Goal: Task Accomplishment & Management: Complete application form

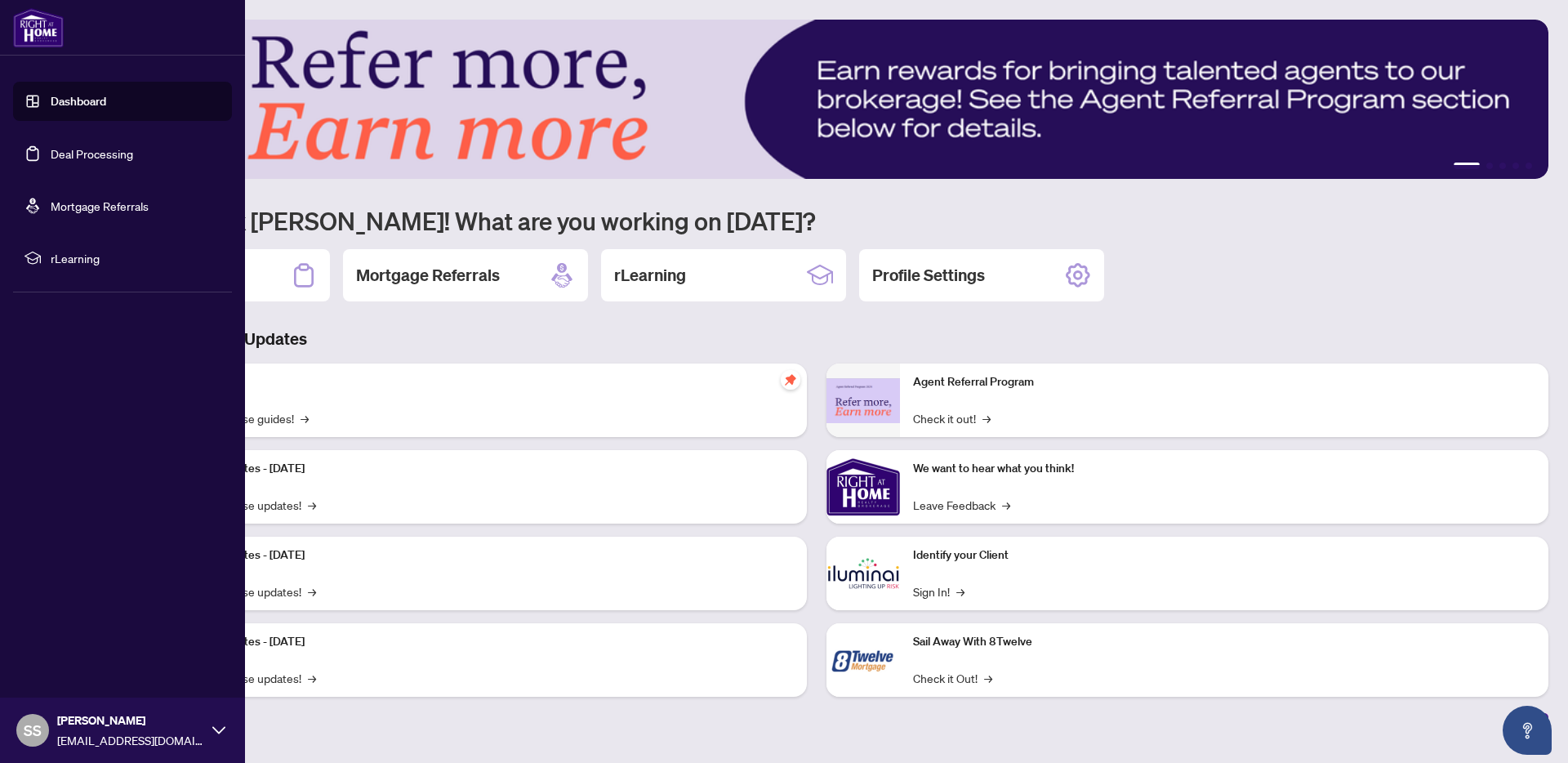
click at [68, 161] on link "Deal Processing" at bounding box center [92, 153] width 83 height 15
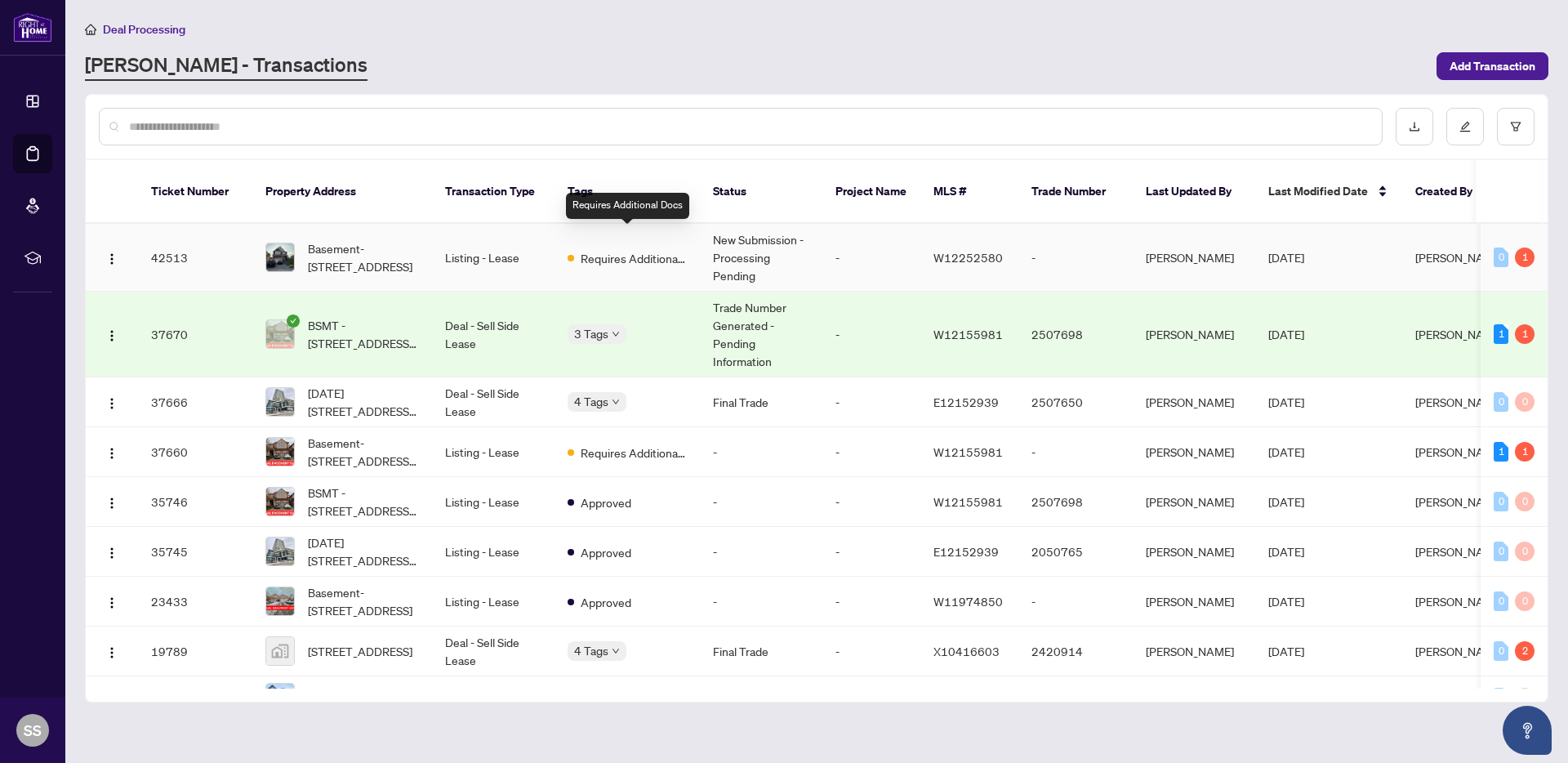
click at [579, 248] on div "Requires Additional Docs" at bounding box center [628, 257] width 120 height 20
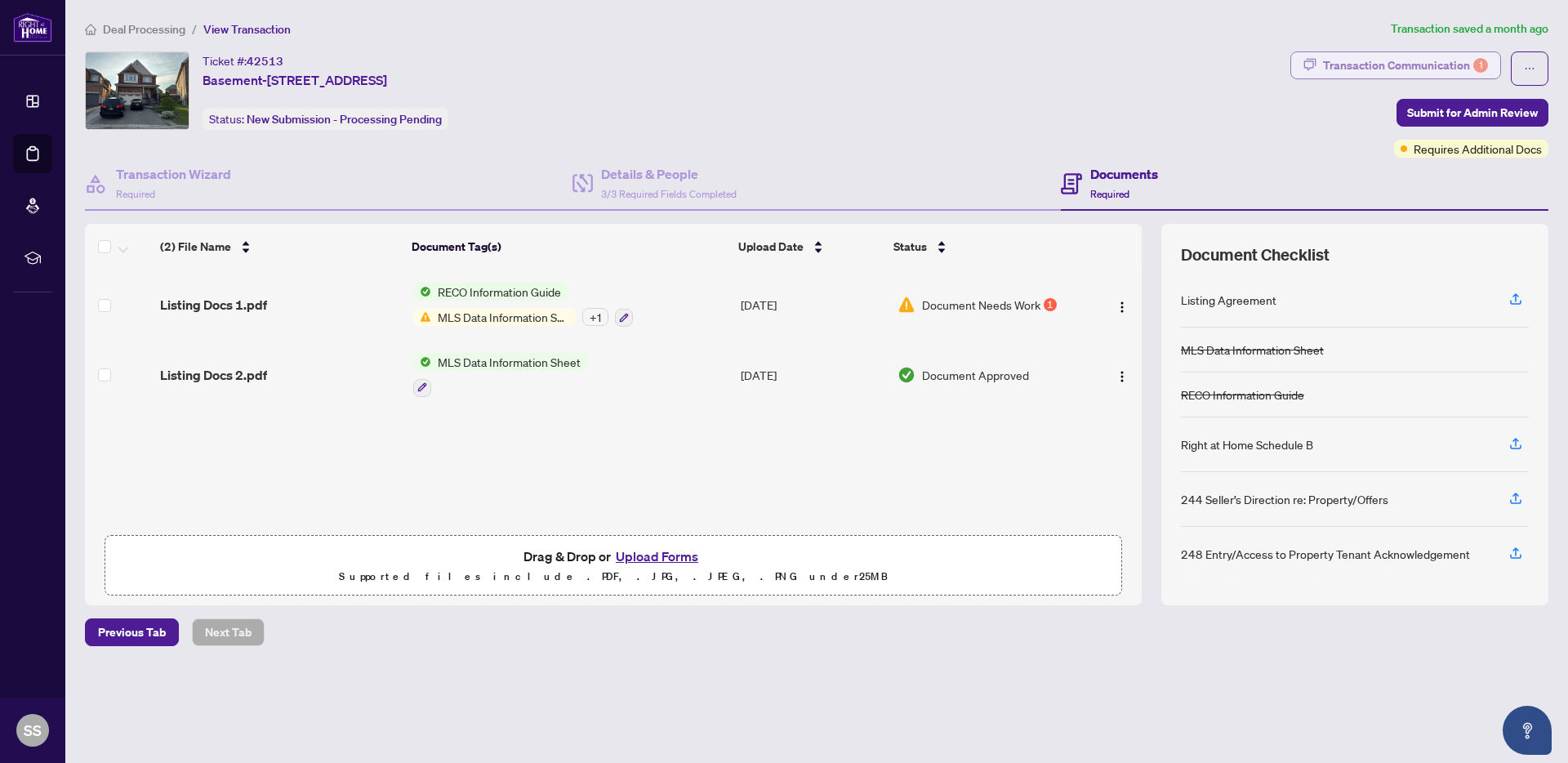
click at [1421, 66] on div "Transaction Communication 1" at bounding box center [1405, 66] width 165 height 26
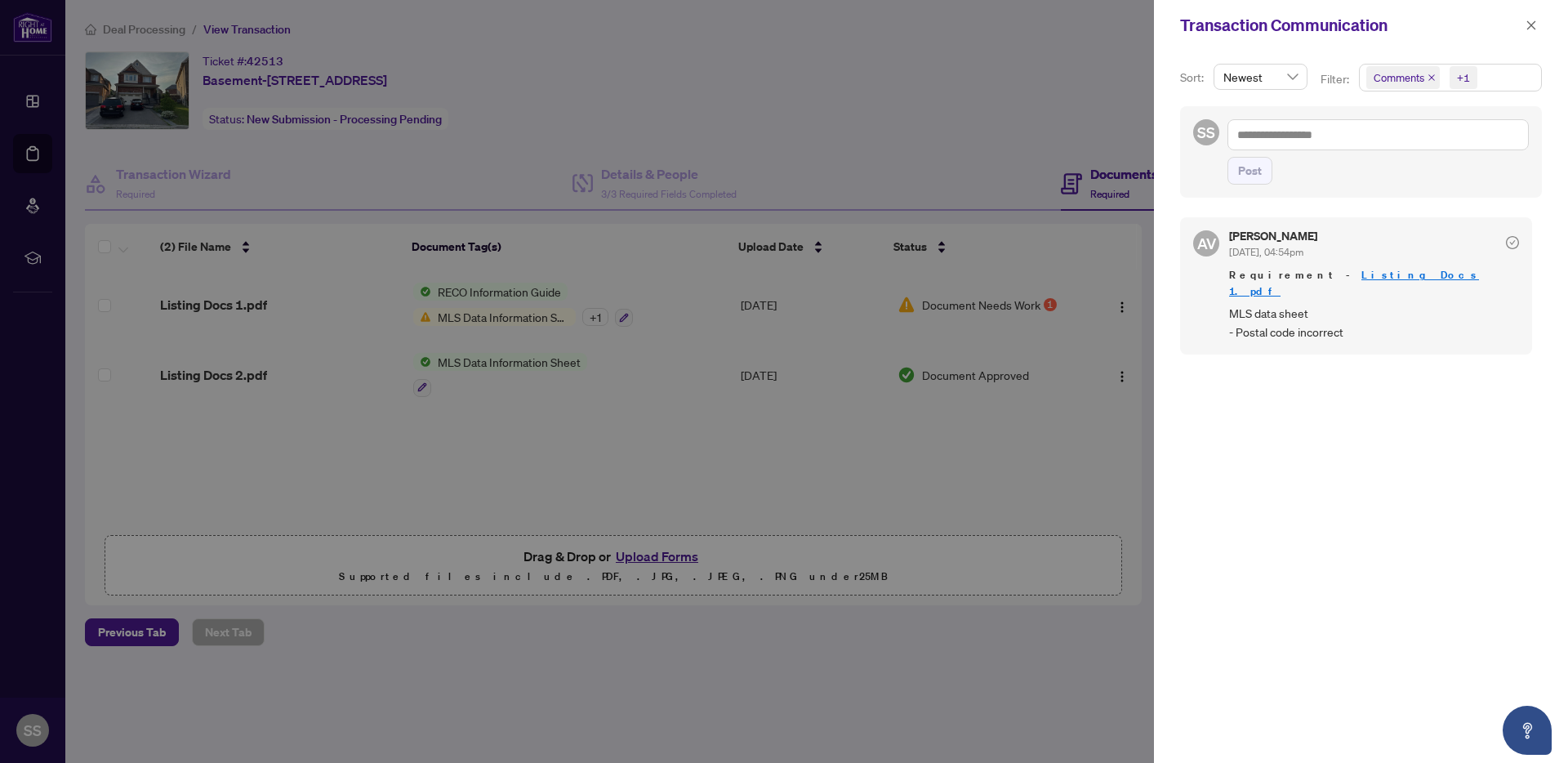
click at [913, 82] on div at bounding box center [784, 381] width 1568 height 763
click at [1537, 30] on button "button" at bounding box center [1531, 25] width 21 height 20
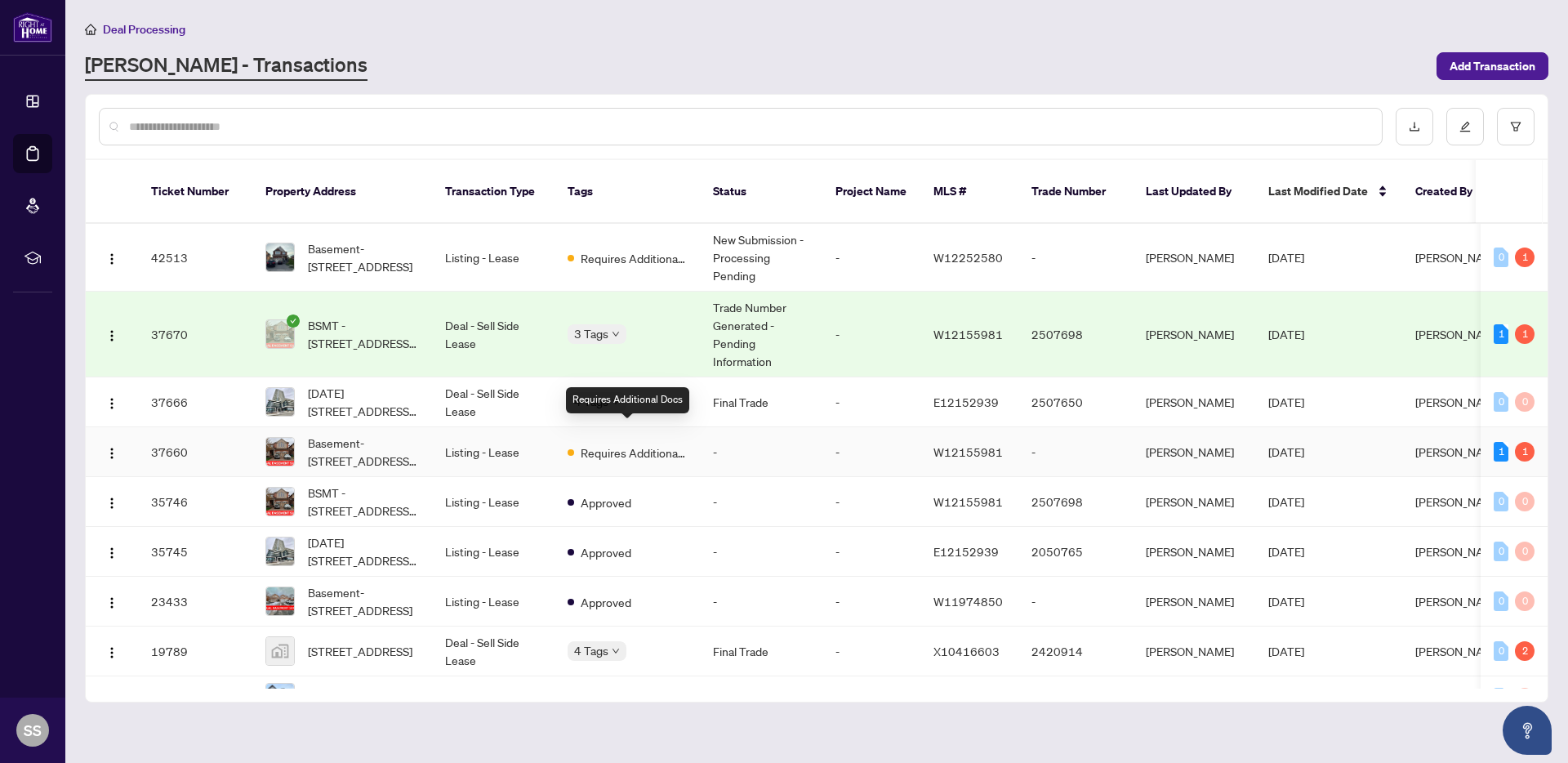
click at [604, 443] on span "Requires Additional Docs" at bounding box center [634, 452] width 106 height 18
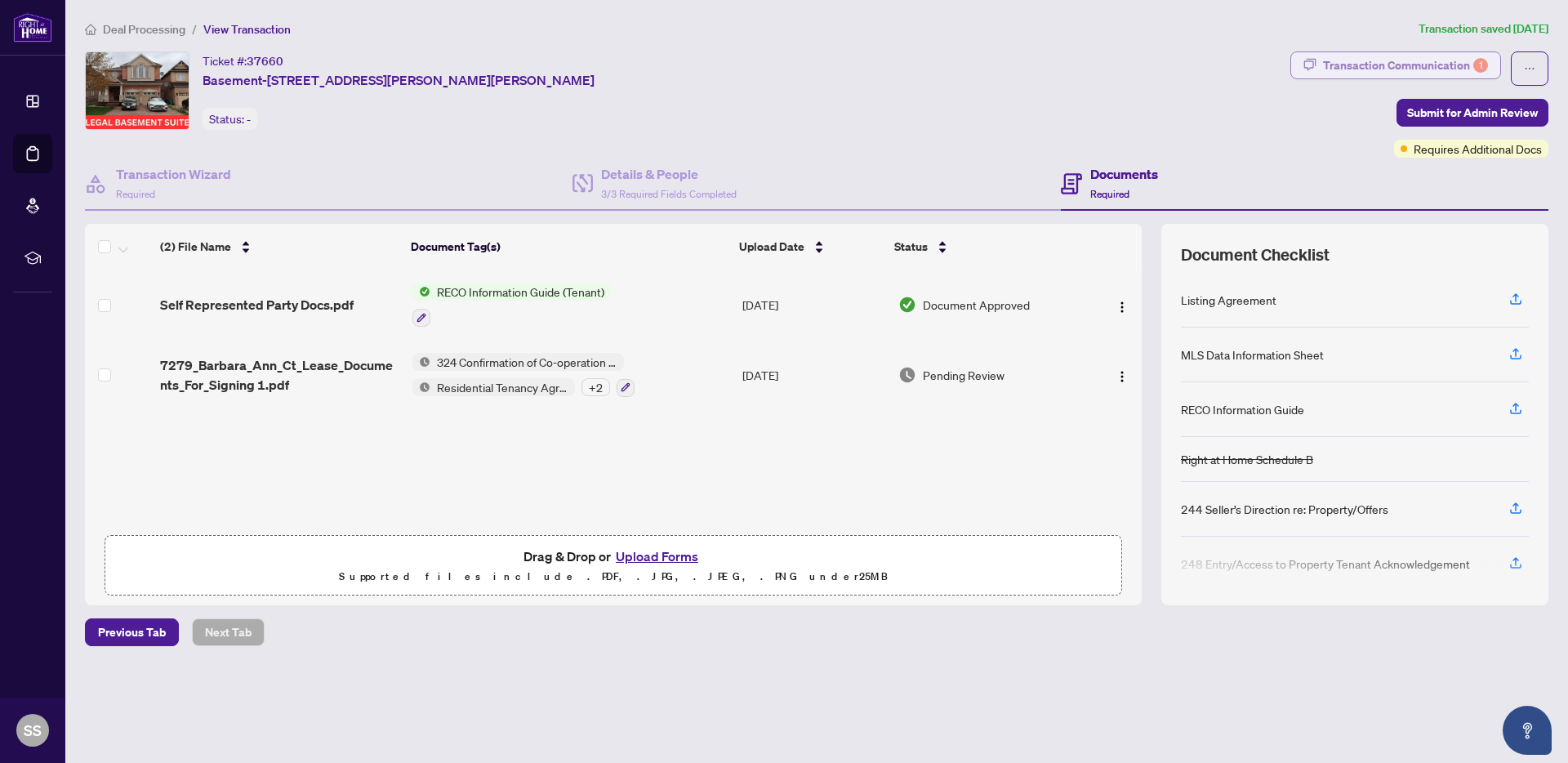
click at [1387, 72] on div "Transaction Communication 1" at bounding box center [1405, 66] width 165 height 26
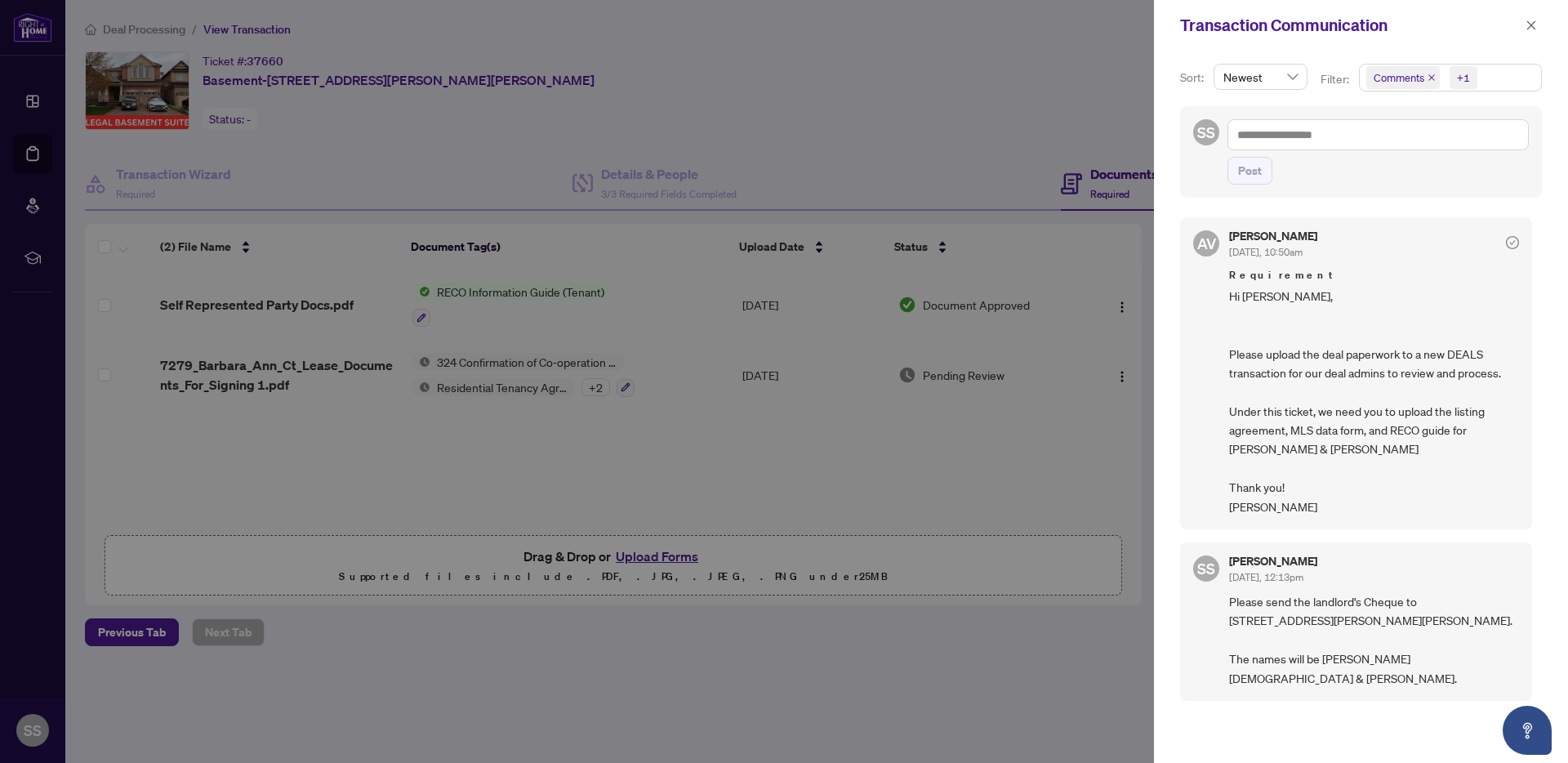
click at [900, 103] on div at bounding box center [784, 381] width 1568 height 763
click at [1525, 26] on icon "close" at bounding box center [1531, 25] width 11 height 11
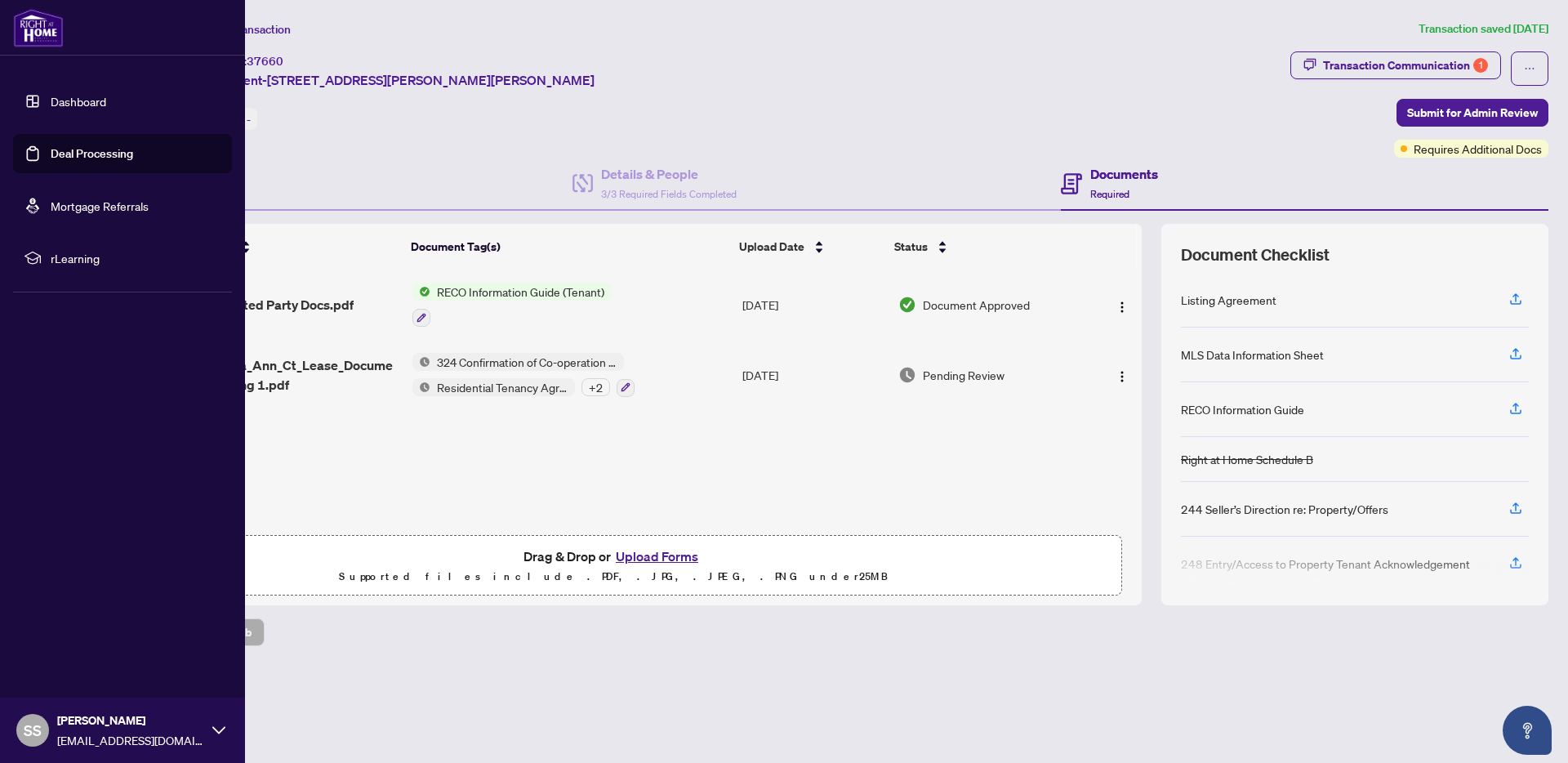
click at [51, 107] on link "Dashboard" at bounding box center [79, 102] width 56 height 15
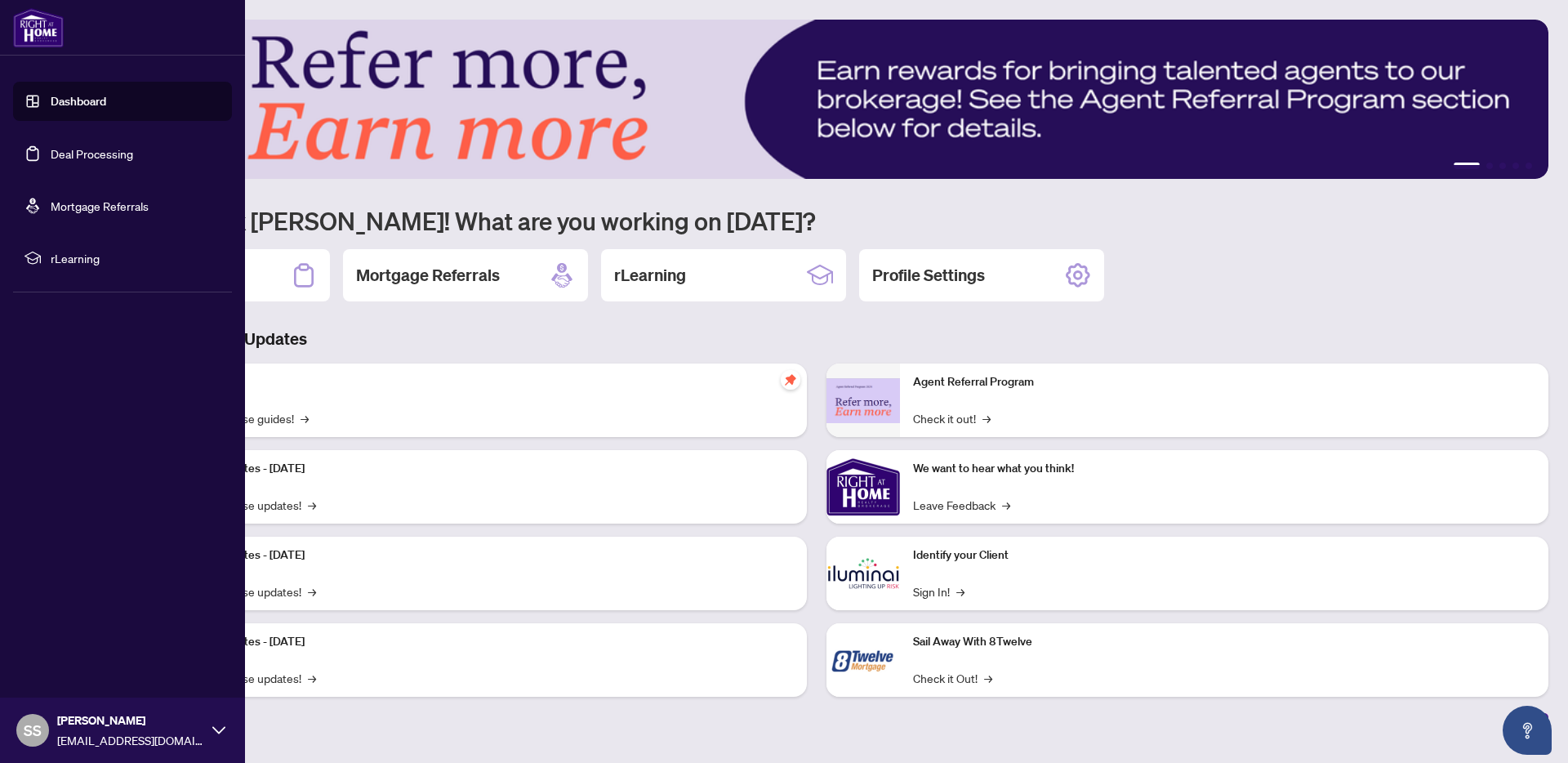
click at [69, 148] on link "Deal Processing" at bounding box center [92, 153] width 83 height 15
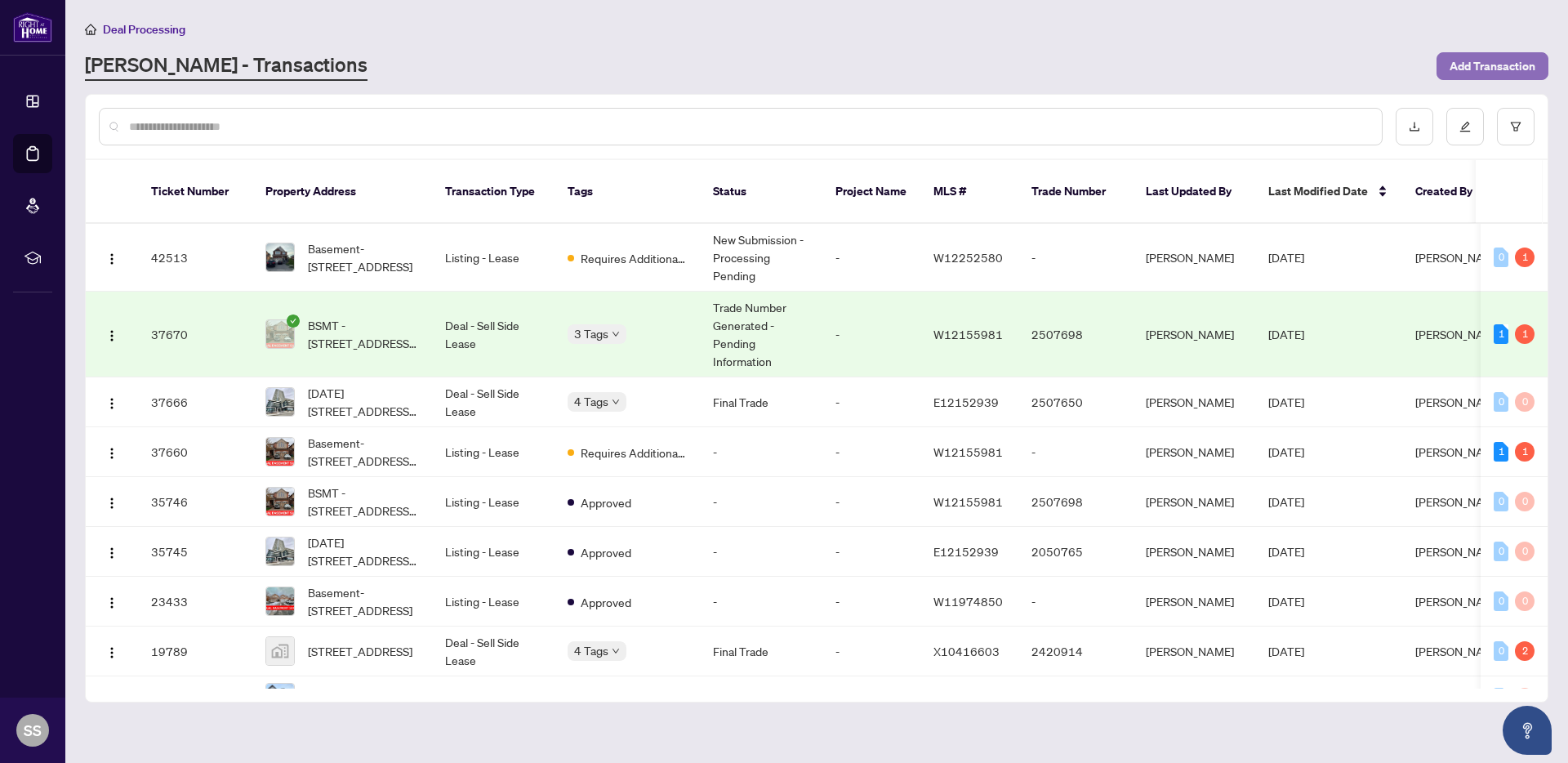
click at [1467, 57] on span "Add Transaction" at bounding box center [1493, 66] width 86 height 26
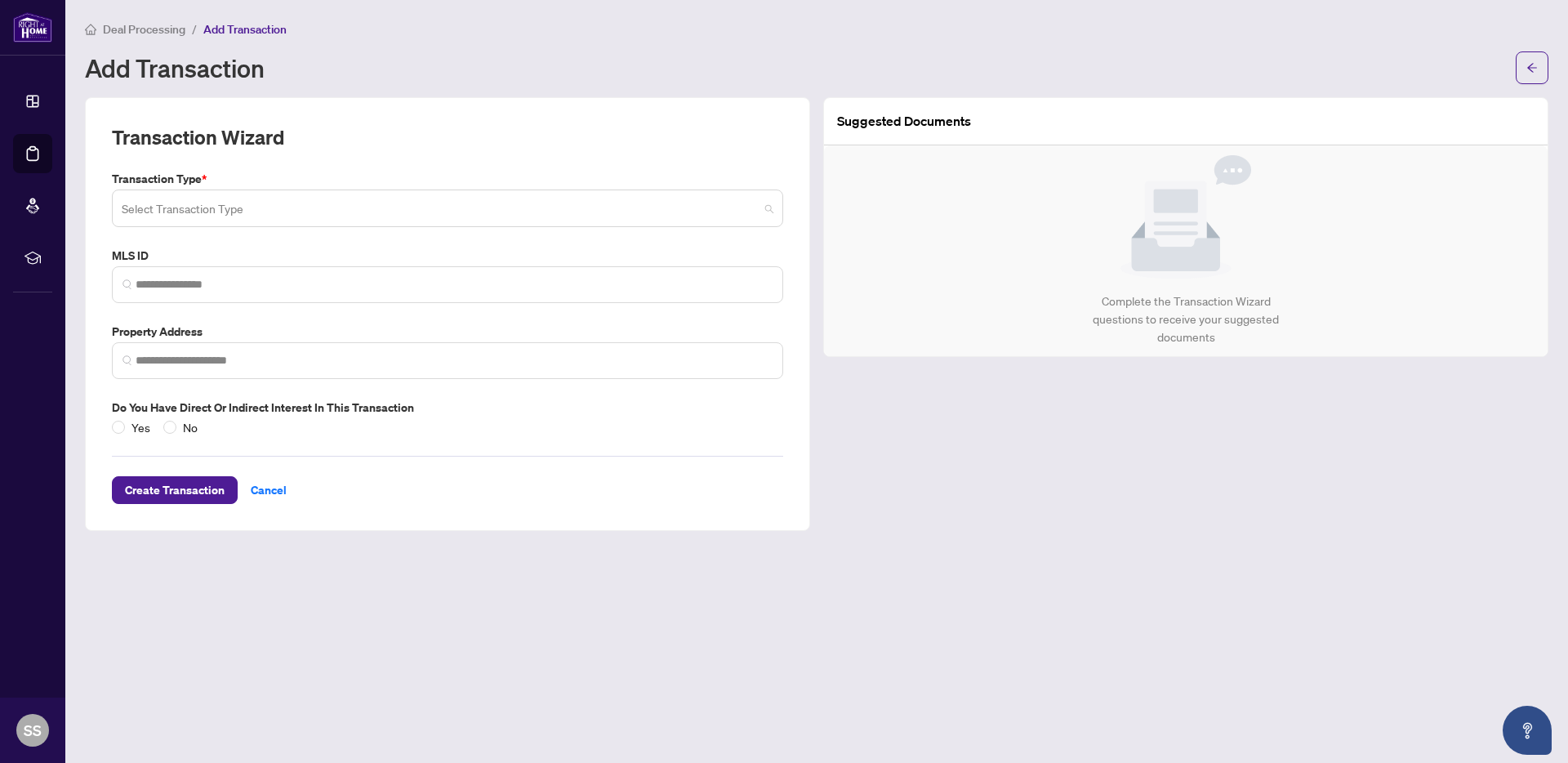
click at [236, 217] on input "search" at bounding box center [441, 211] width 637 height 36
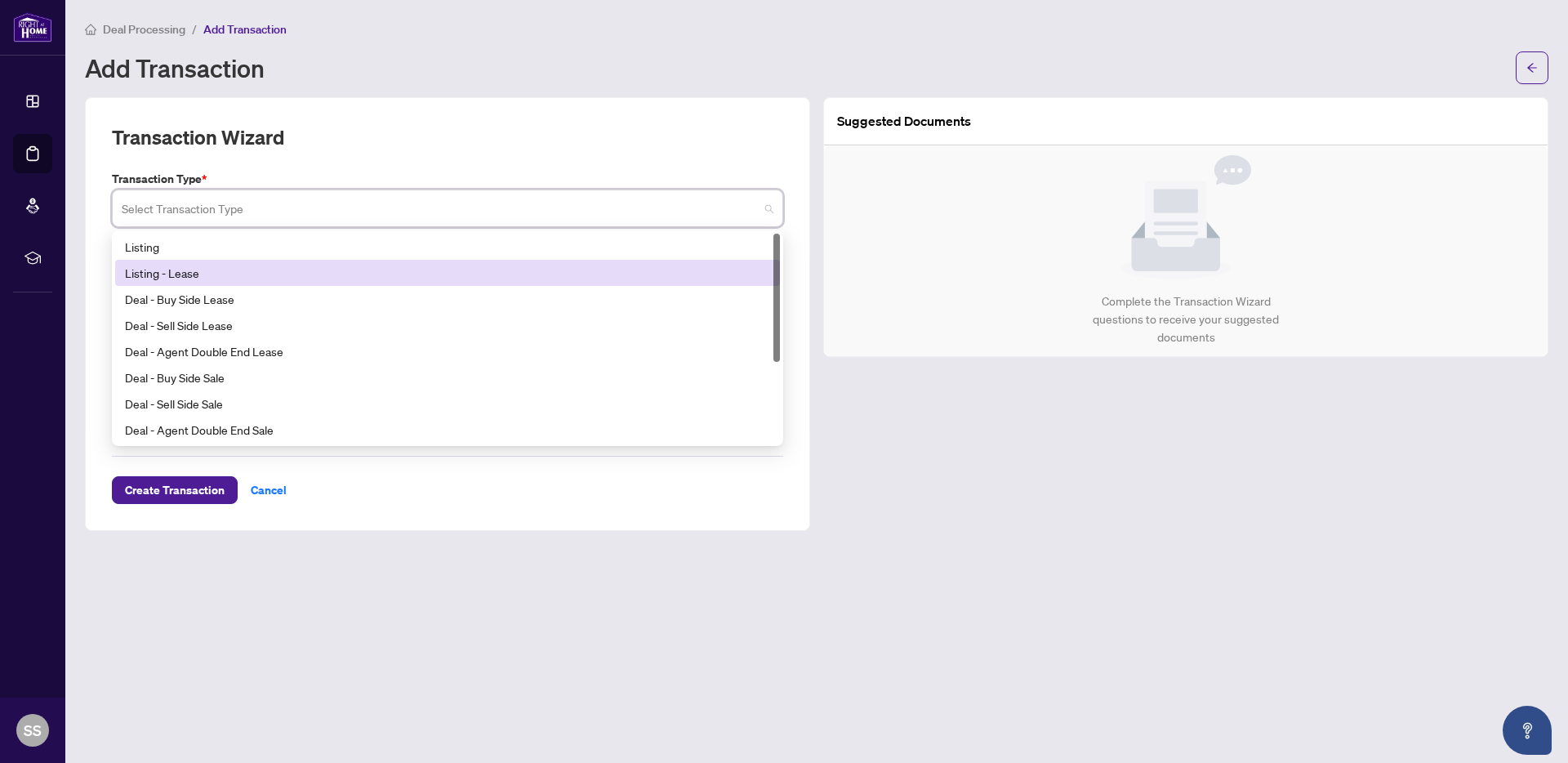
click at [242, 280] on div "Listing - Lease" at bounding box center [448, 273] width 646 height 18
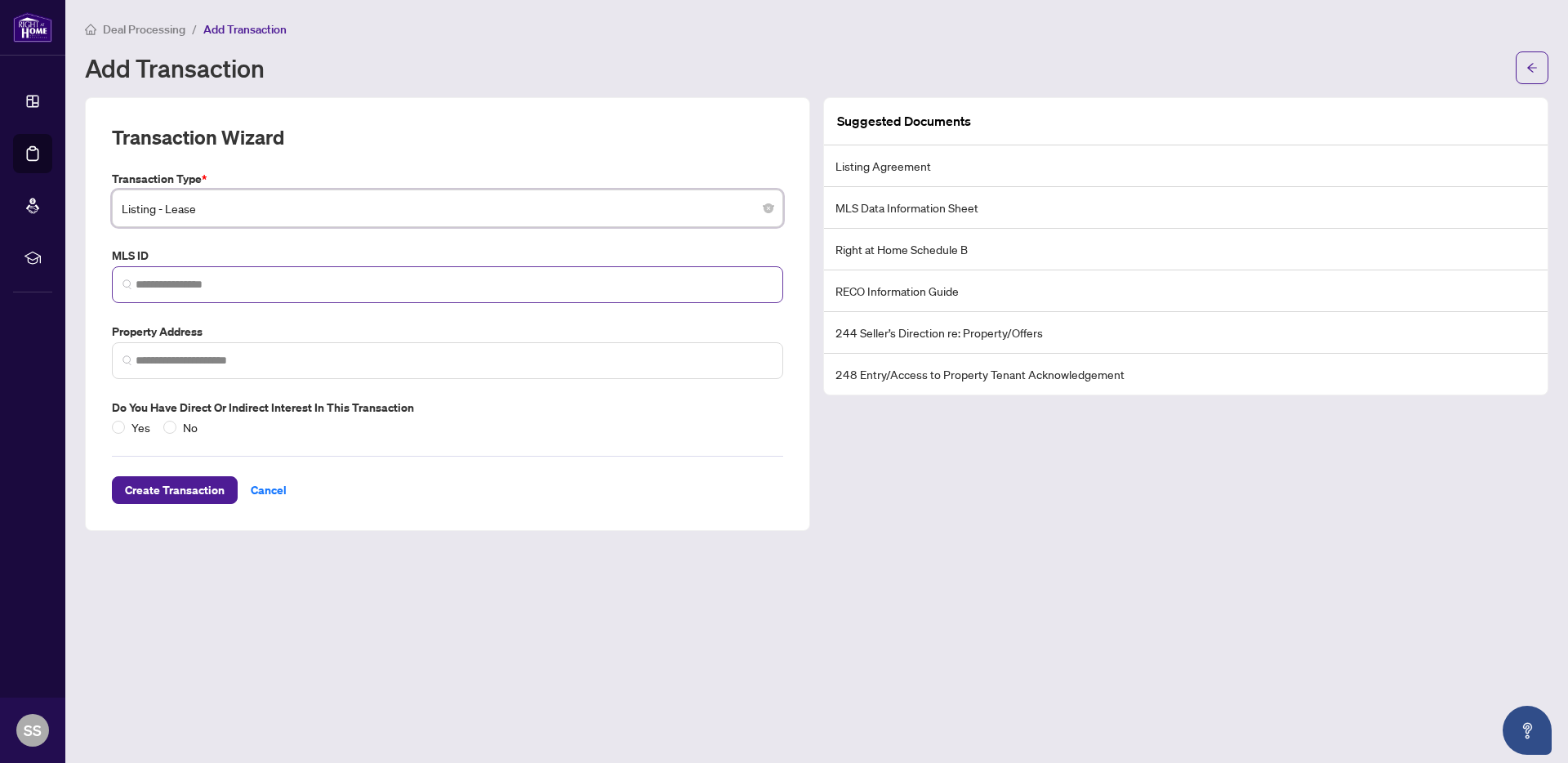
click at [247, 293] on span at bounding box center [448, 284] width 672 height 37
paste input "*********"
type input "*********"
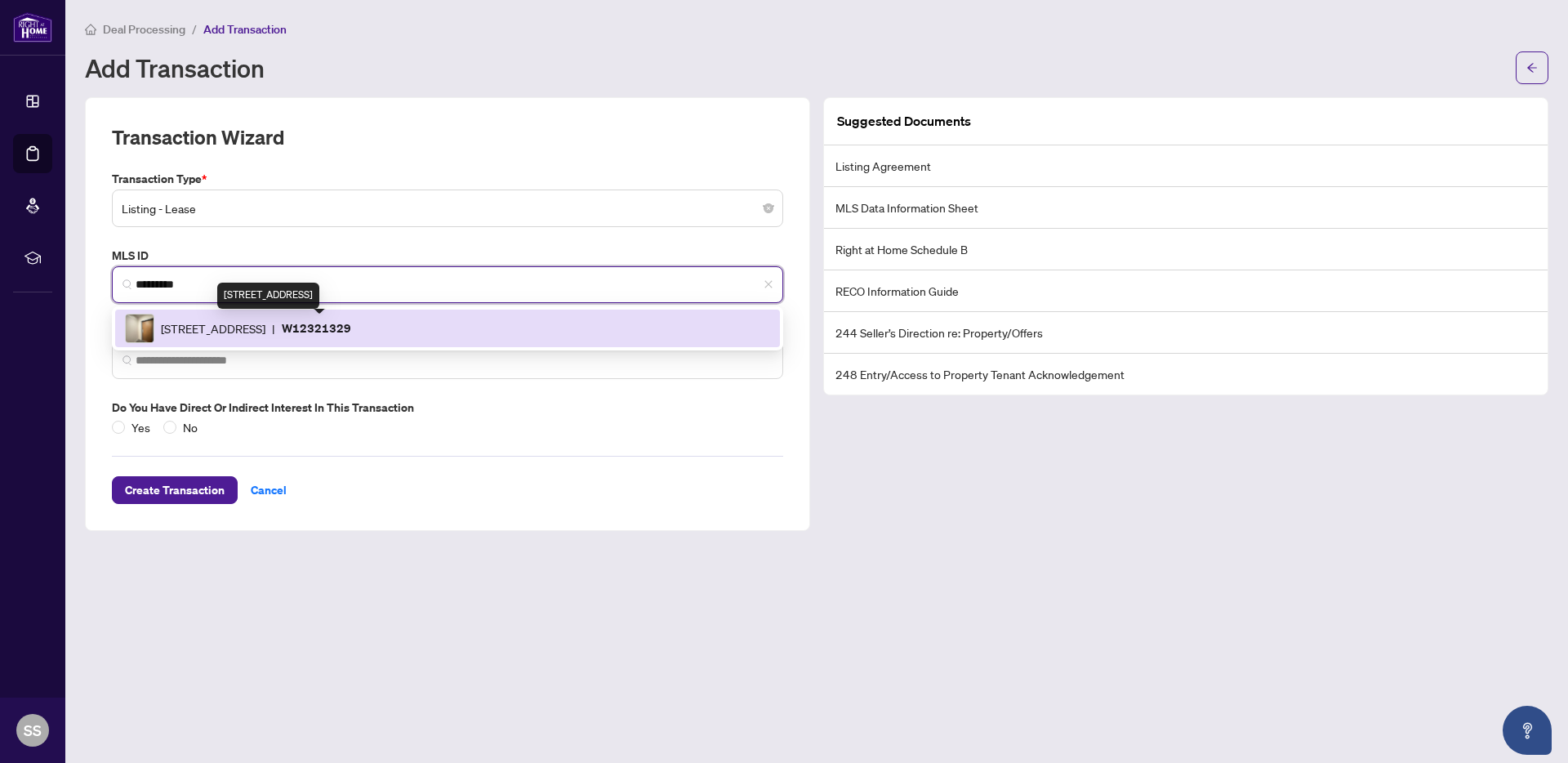
click at [265, 326] on span "[STREET_ADDRESS]" at bounding box center [213, 329] width 105 height 18
type input "**********"
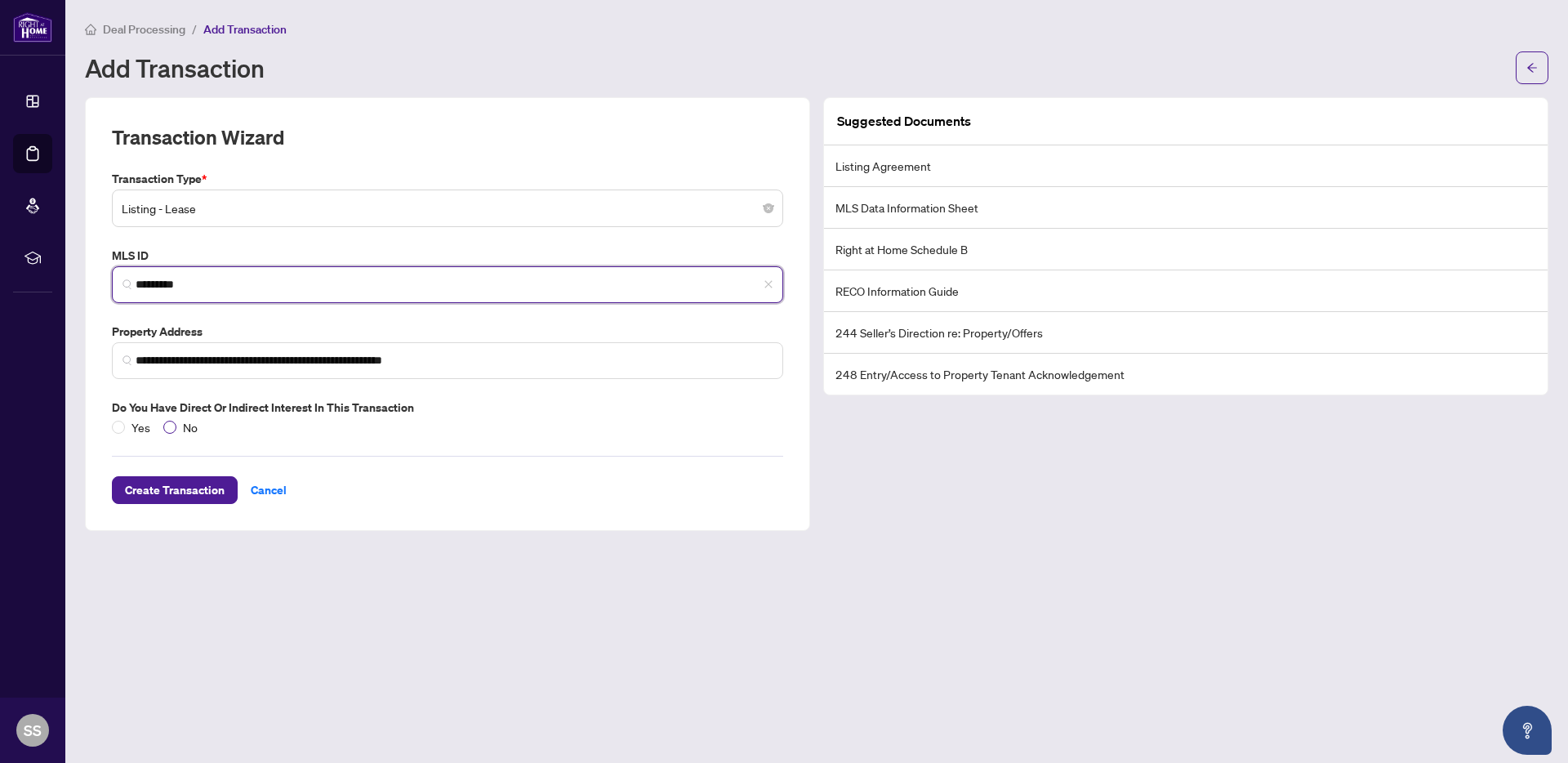
type input "*********"
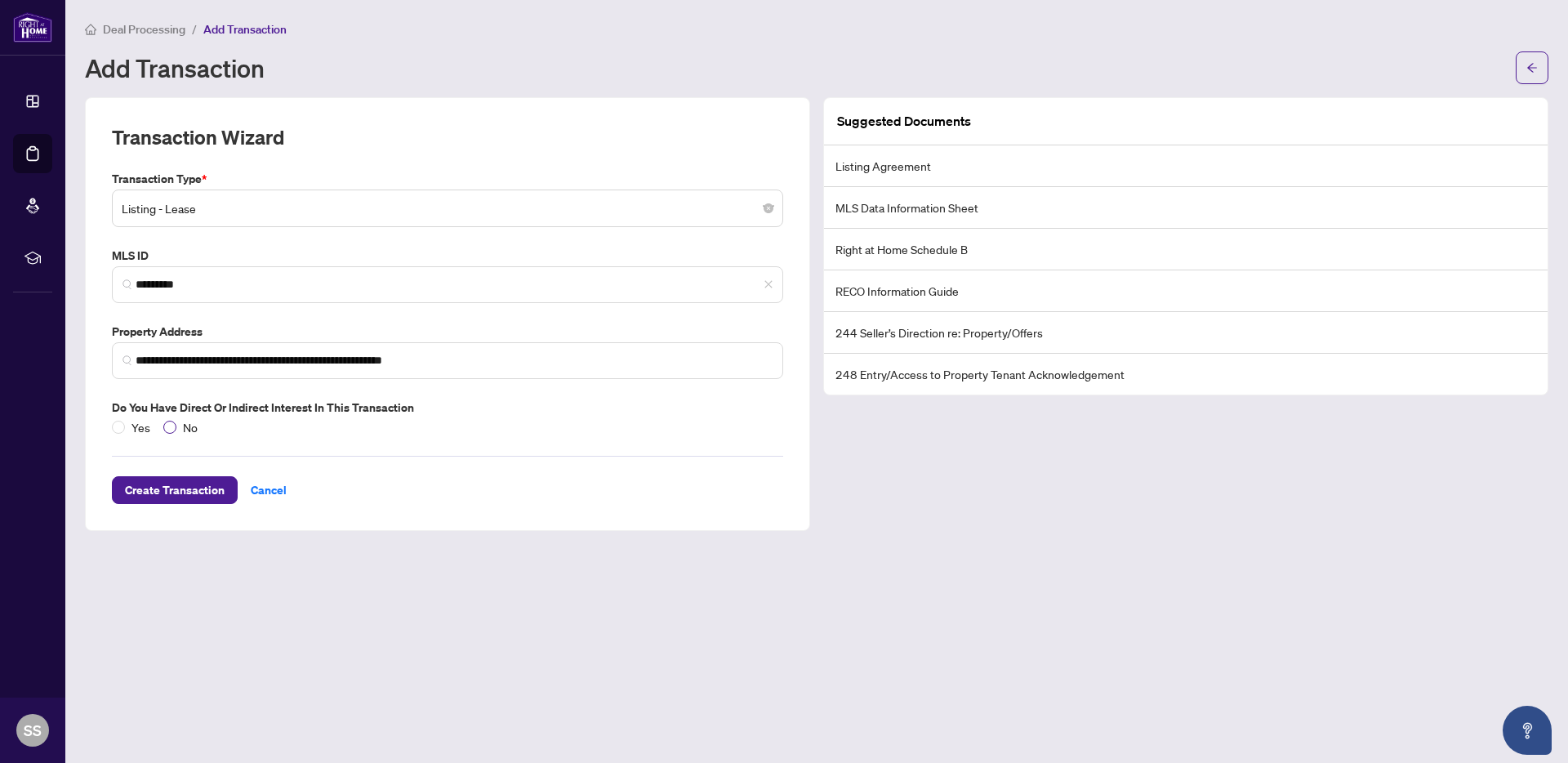
click at [179, 429] on span "No" at bounding box center [190, 427] width 28 height 18
click at [205, 489] on span "Create Transaction" at bounding box center [175, 490] width 100 height 26
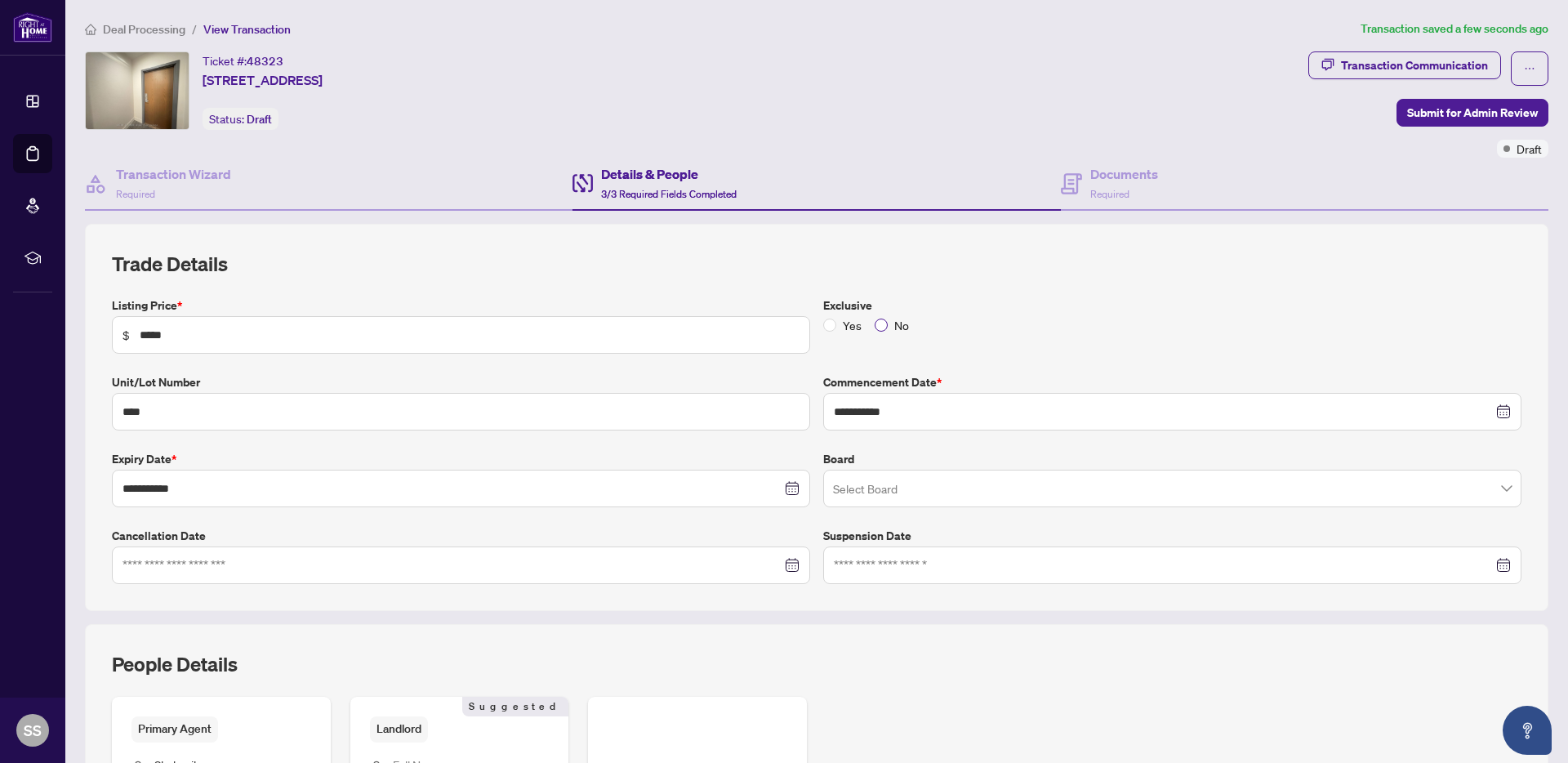
click at [888, 325] on span "No" at bounding box center [902, 325] width 28 height 18
click at [929, 474] on input "search" at bounding box center [1165, 491] width 664 height 36
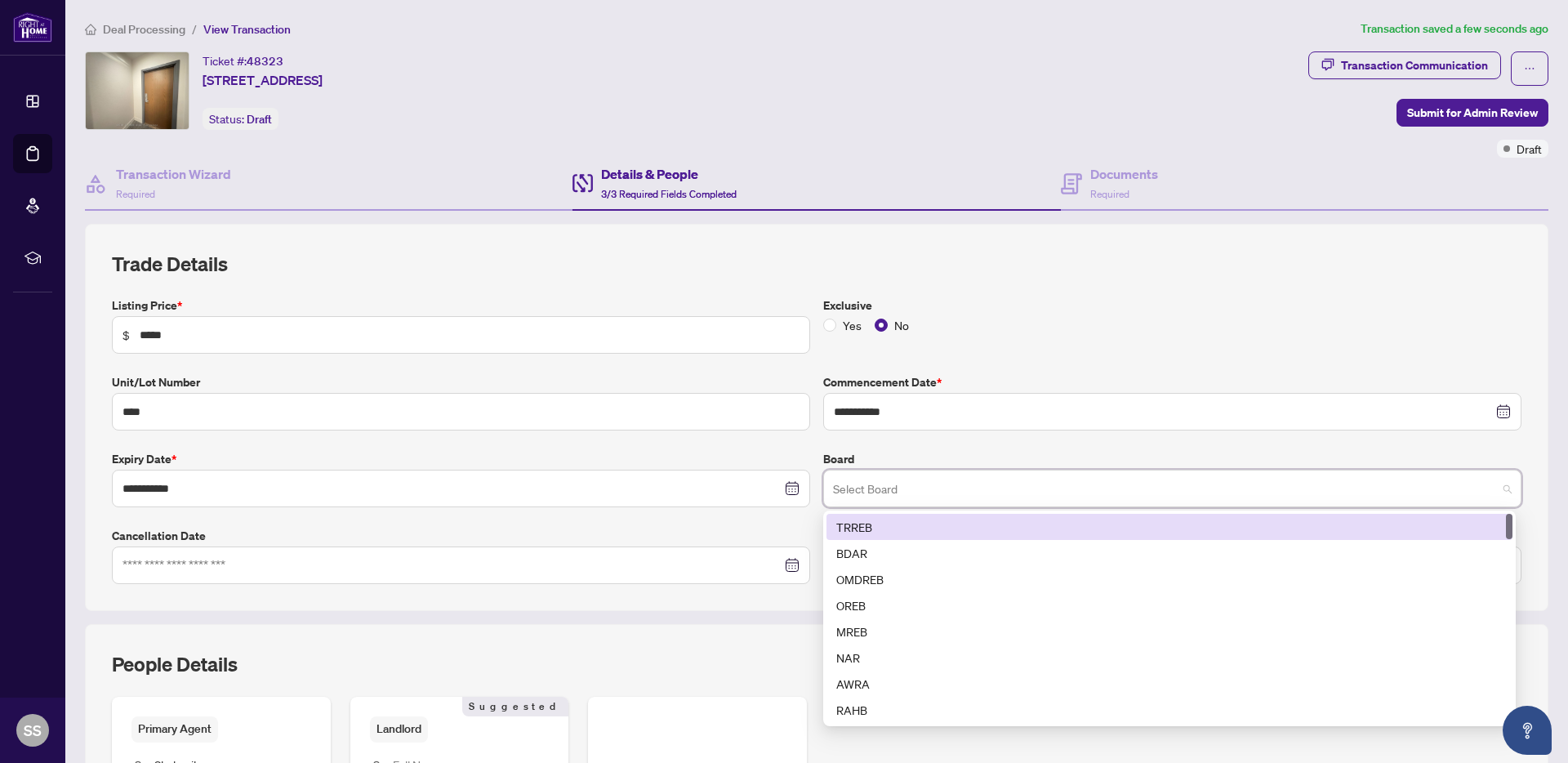
click at [913, 529] on div "TRREB" at bounding box center [1170, 527] width 667 height 18
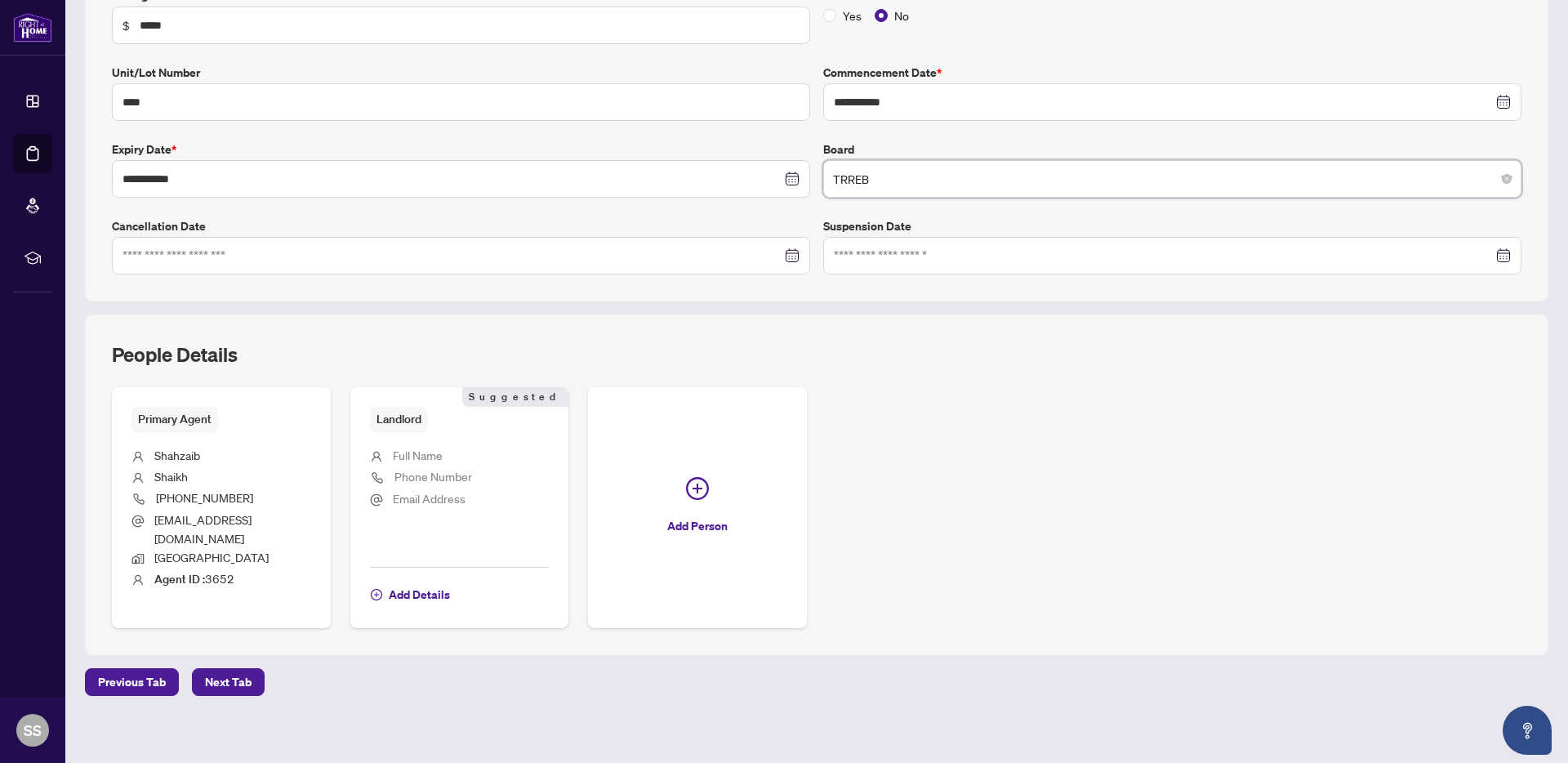
scroll to position [319, 0]
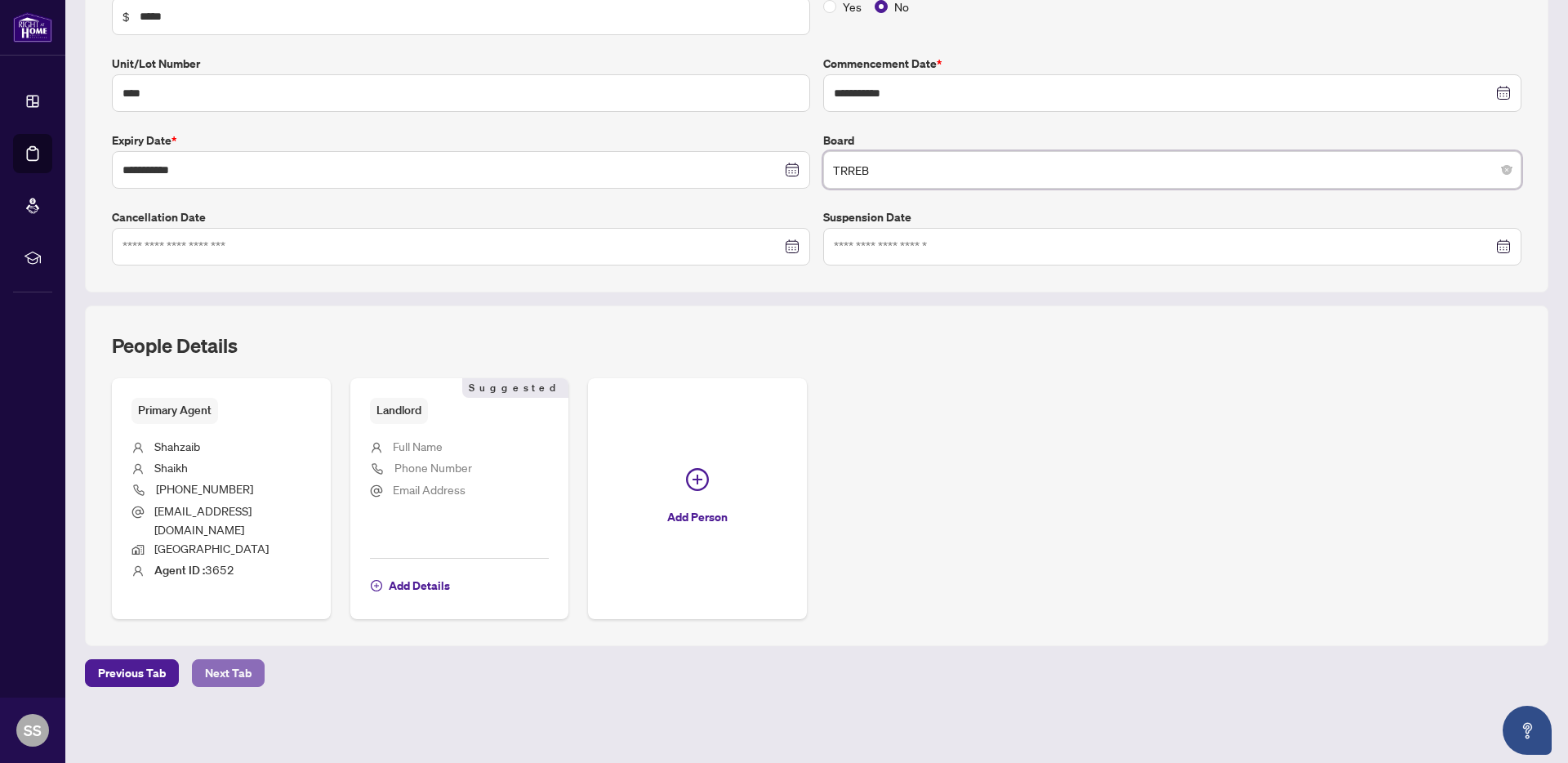
click at [238, 674] on span "Next Tab" at bounding box center [228, 674] width 47 height 26
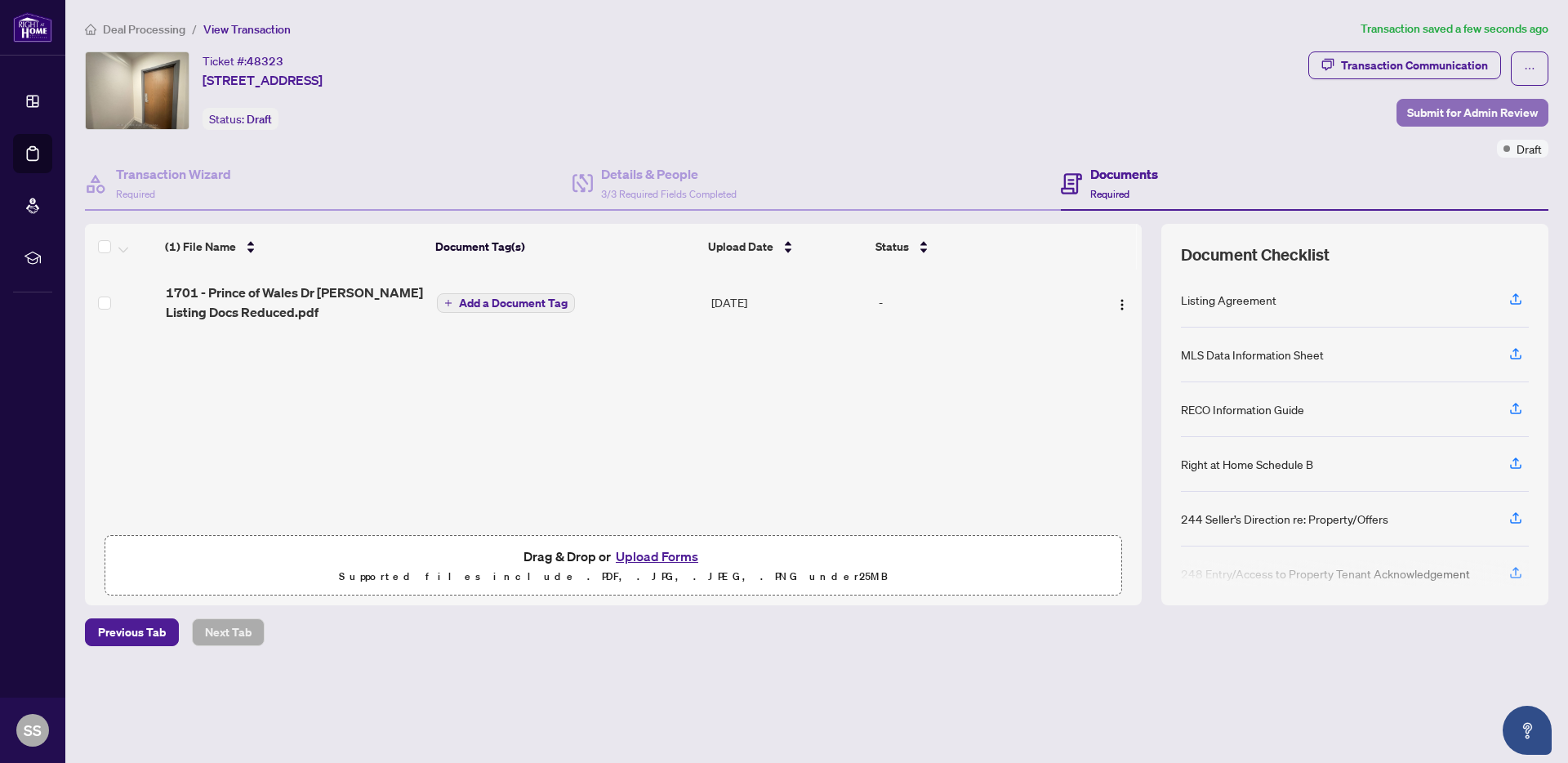
click at [1502, 120] on span "Submit for Admin Review" at bounding box center [1473, 113] width 131 height 26
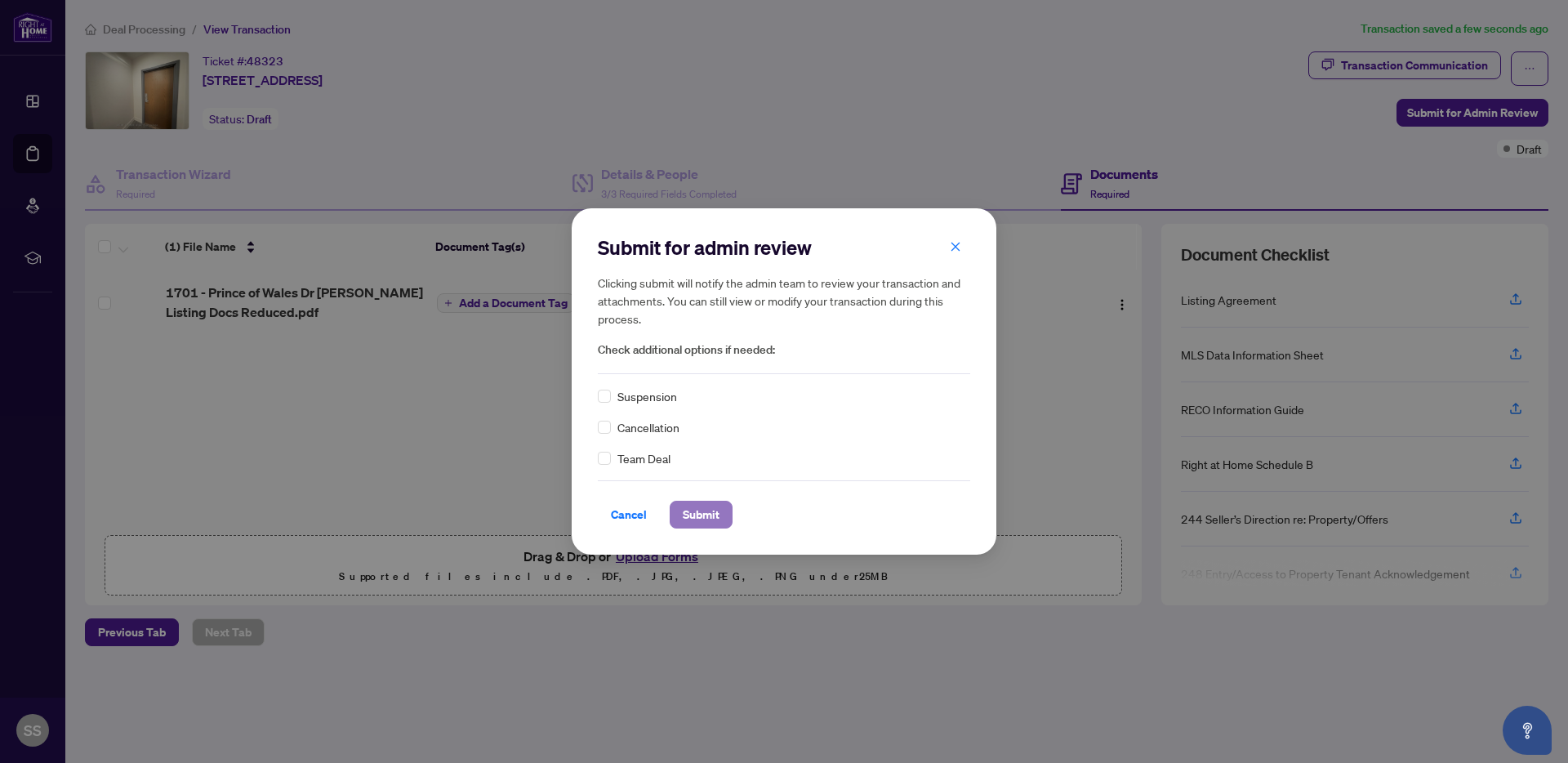
click at [722, 517] on button "Submit" at bounding box center [701, 515] width 63 height 28
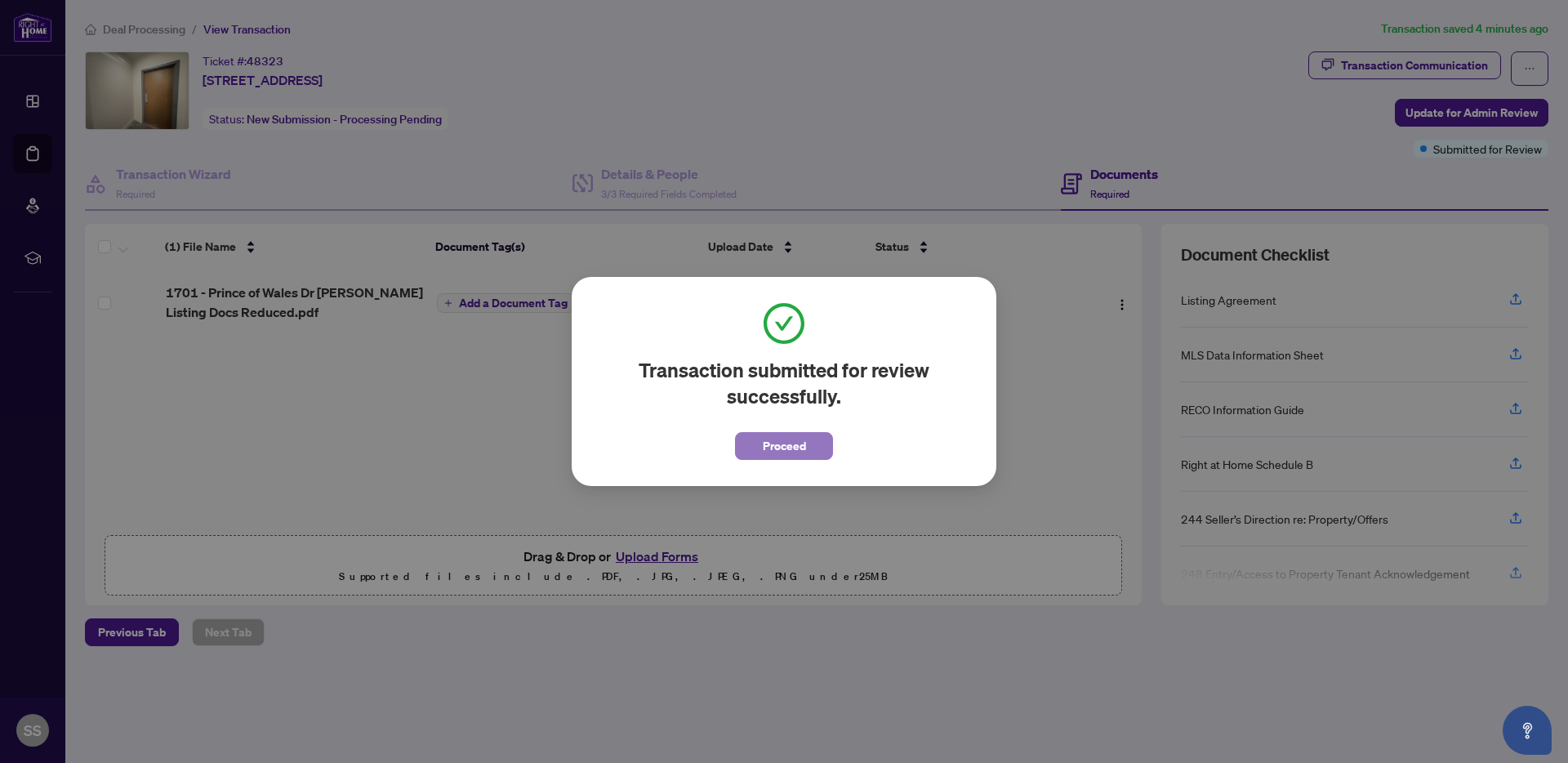
click at [773, 448] on span "Proceed" at bounding box center [784, 446] width 43 height 26
